Goal: Find specific page/section: Find specific page/section

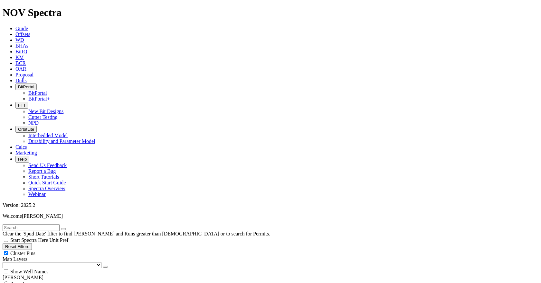
click at [34, 85] on span "BitPortal" at bounding box center [26, 87] width 16 height 5
click at [44, 225] on input "text" at bounding box center [31, 228] width 57 height 7
type input "woka"
click at [72, 228] on button "submit" at bounding box center [69, 229] width 5 height 2
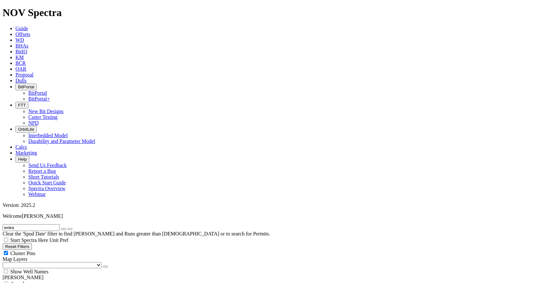
click at [8, 282] on input "radio" at bounding box center [6, 284] width 4 height 4
radio input "true"
radio input "false"
click at [32, 244] on button "Reset Filters" at bounding box center [17, 247] width 29 height 7
radio input "false"
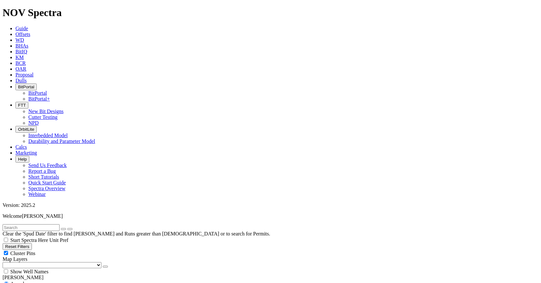
radio input "true"
click at [28, 26] on link "Guide" at bounding box center [21, 28] width 13 height 5
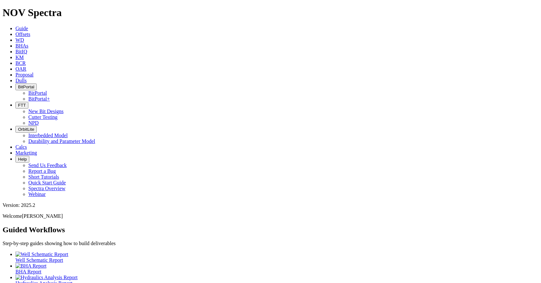
scroll to position [27, 0]
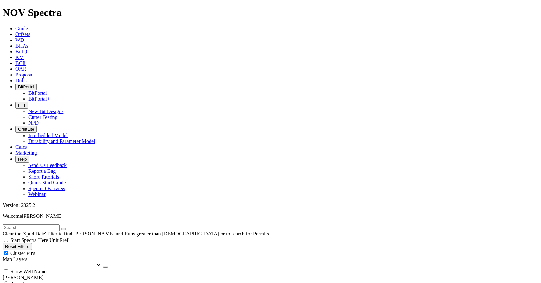
click at [18, 103] on icon "button" at bounding box center [18, 105] width 0 height 5
click at [63, 109] on link "New Bit Designs" at bounding box center [45, 111] width 35 height 5
